Goal: Contribute content

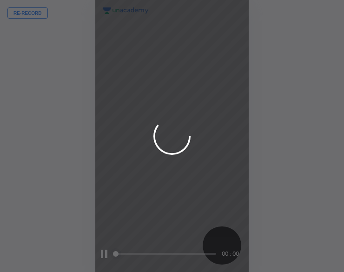
scroll to position [272, 195]
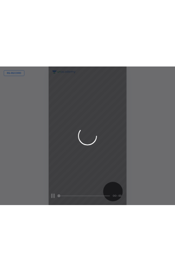
scroll to position [272, 195]
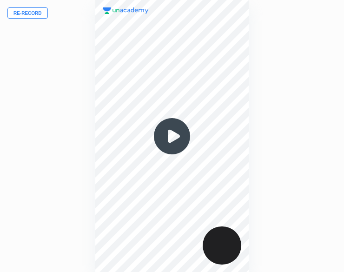
click at [166, 129] on img at bounding box center [172, 136] width 45 height 45
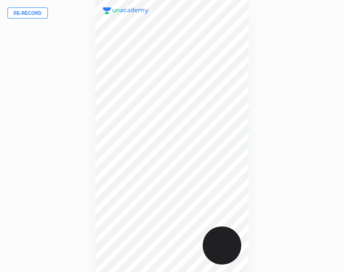
click at [33, 16] on button "Re-record" at bounding box center [27, 12] width 40 height 11
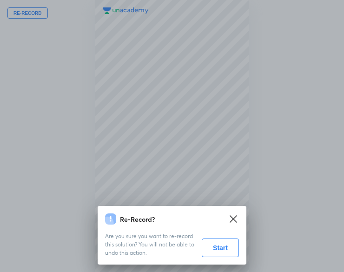
click at [221, 245] on button "Start" at bounding box center [220, 247] width 37 height 19
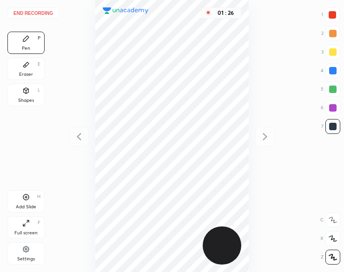
click at [31, 12] on button "End recording" at bounding box center [33, 12] width 52 height 11
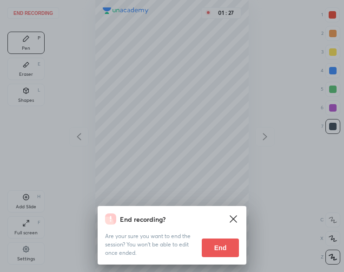
click at [215, 243] on button "End" at bounding box center [220, 247] width 37 height 19
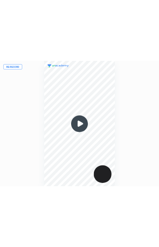
scroll to position [46167, 46413]
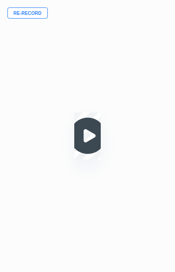
click at [85, 136] on img at bounding box center [87, 135] width 45 height 45
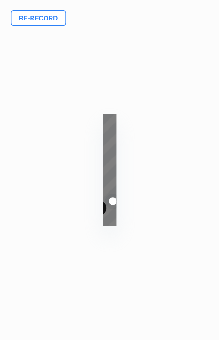
scroll to position [362, 86]
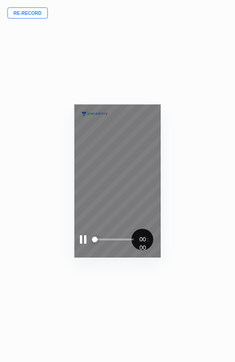
click at [98, 241] on span "styled slider" at bounding box center [95, 240] width 6 height 6
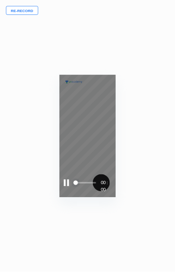
scroll to position [339, 71]
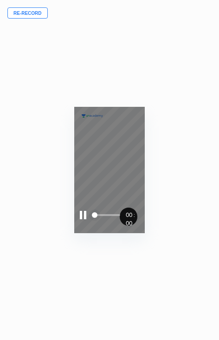
click at [104, 181] on div "00 : 00" at bounding box center [109, 170] width 71 height 126
click at [98, 214] on span "styled slider" at bounding box center [95, 215] width 6 height 6
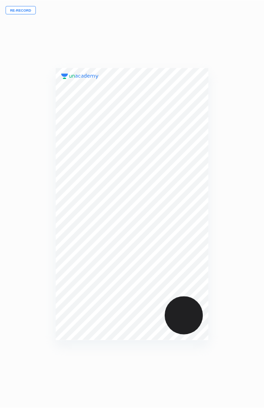
scroll to position [408, 116]
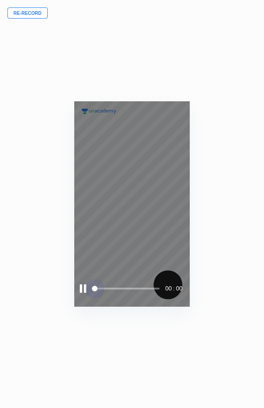
click at [112, 271] on span at bounding box center [127, 288] width 66 height 14
